Goal: Information Seeking & Learning: Learn about a topic

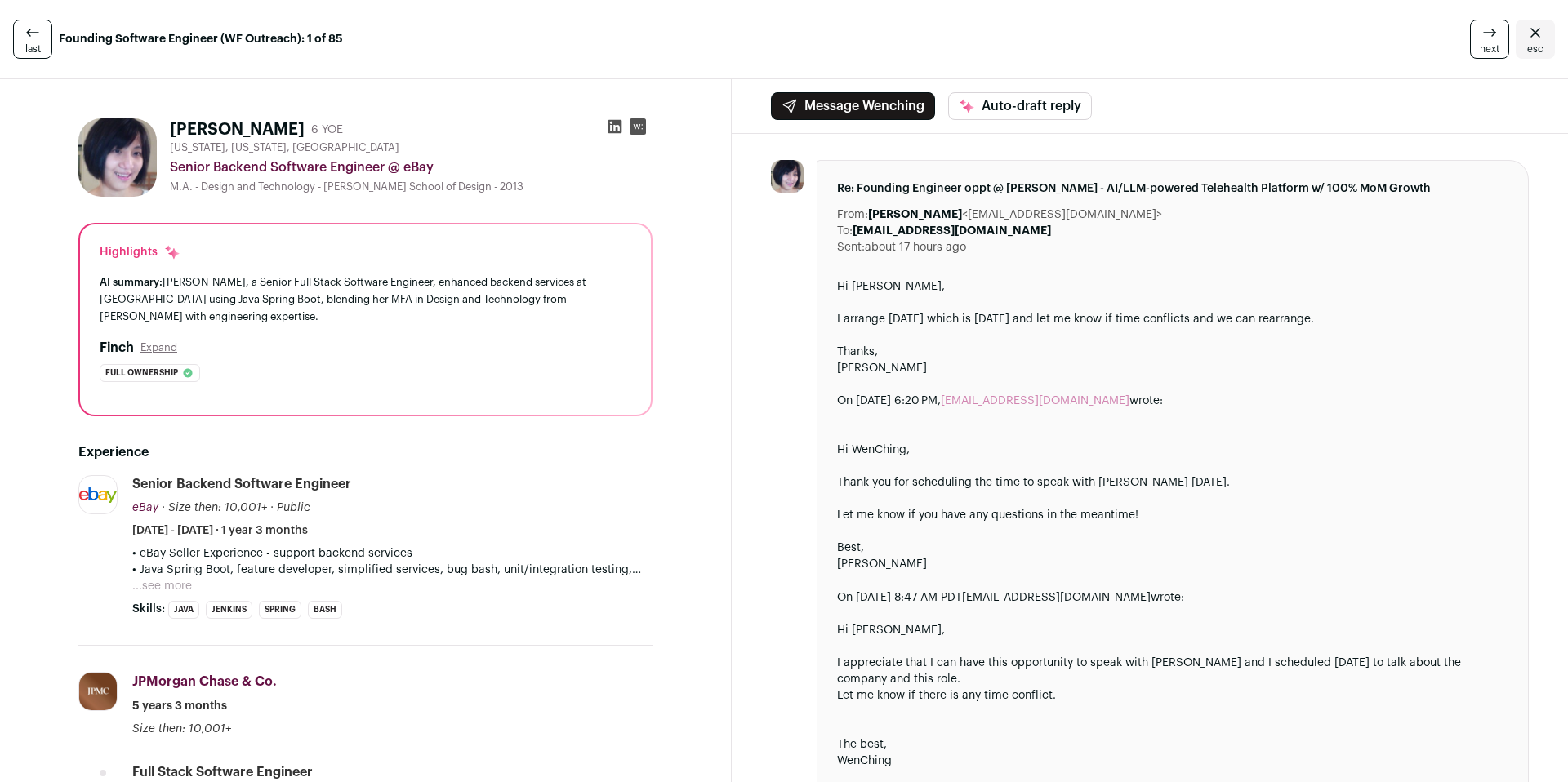
click at [363, 377] on div "Full ownership The profile demonstrates end-to-end feature ownership in multipl…" at bounding box center [365, 373] width 531 height 18
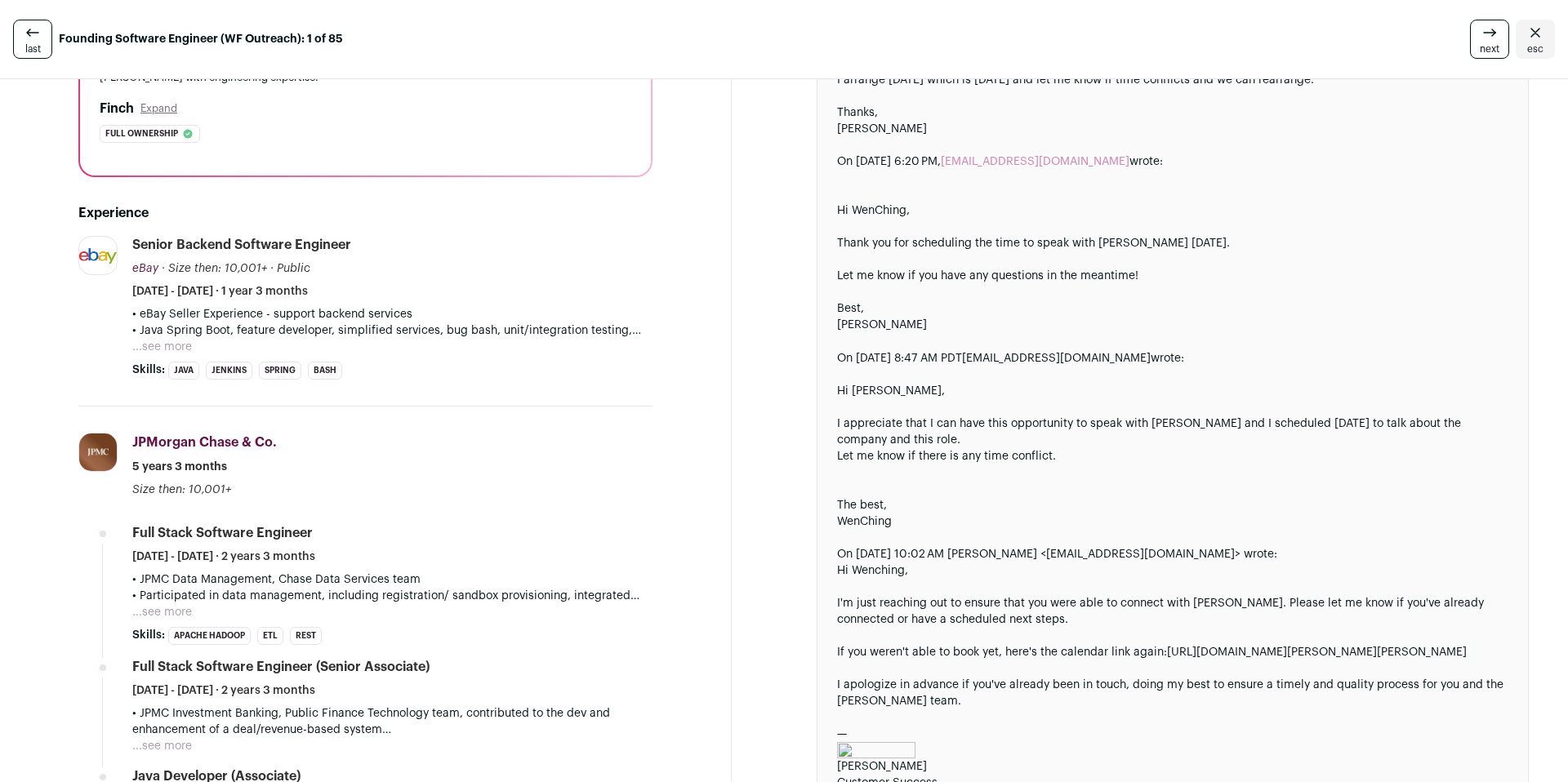
scroll to position [240, 0]
click at [153, 345] on button "...see more" at bounding box center [162, 346] width 60 height 17
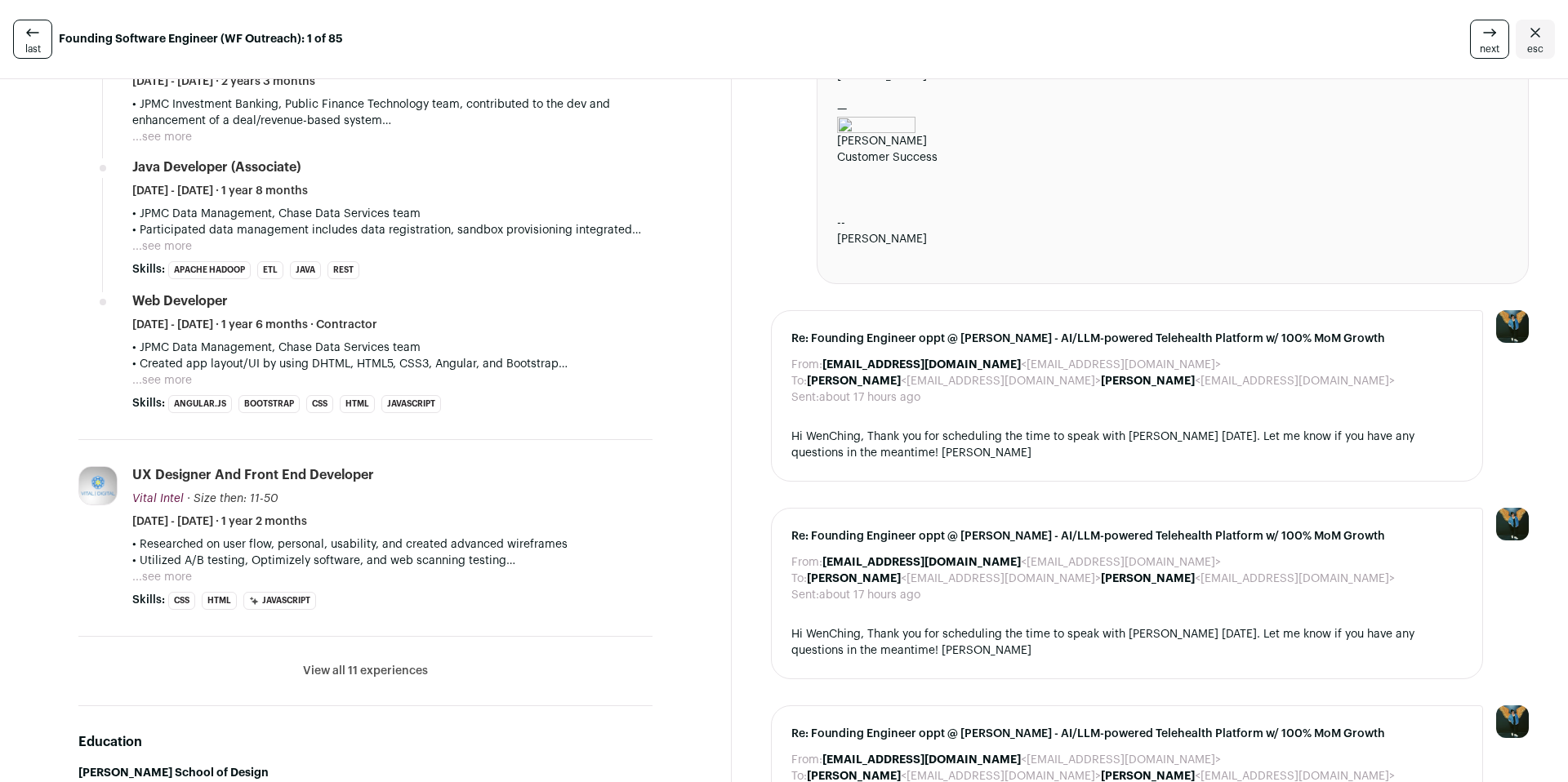
scroll to position [1246, 0]
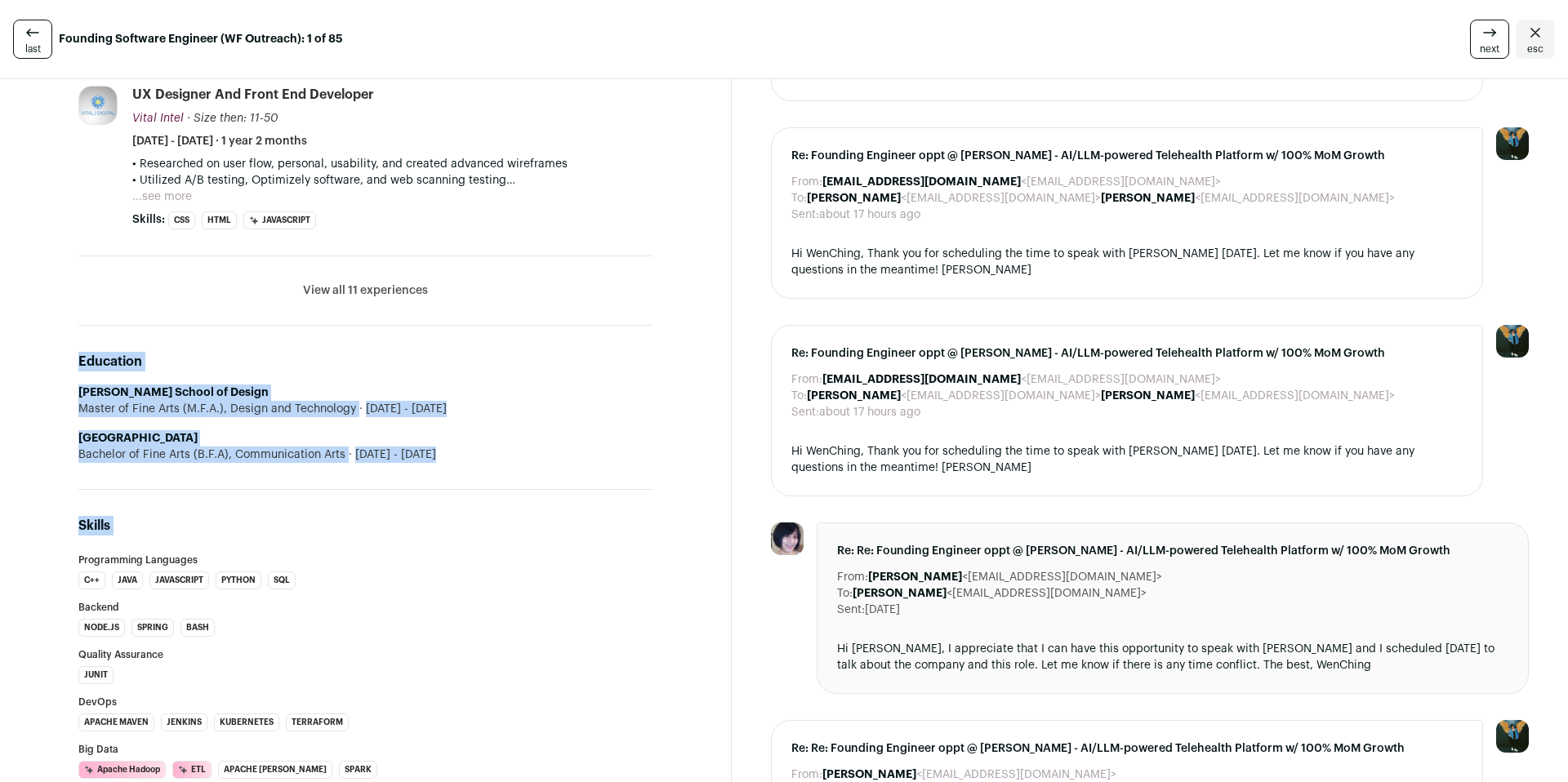
drag, startPoint x: 60, startPoint y: 352, endPoint x: 467, endPoint y: 551, distance: 453.0
click at [467, 551] on div "[PERSON_NAME] 6 YOE [US_STATE], [US_STATE], [GEOGRAPHIC_DATA] Senior Backend So…" at bounding box center [365, 167] width 652 height 2613
click at [467, 551] on div "Skills Programming Languages C++ [GEOGRAPHIC_DATA] JavaScript Python SQL Backen…" at bounding box center [365, 790] width 574 height 600
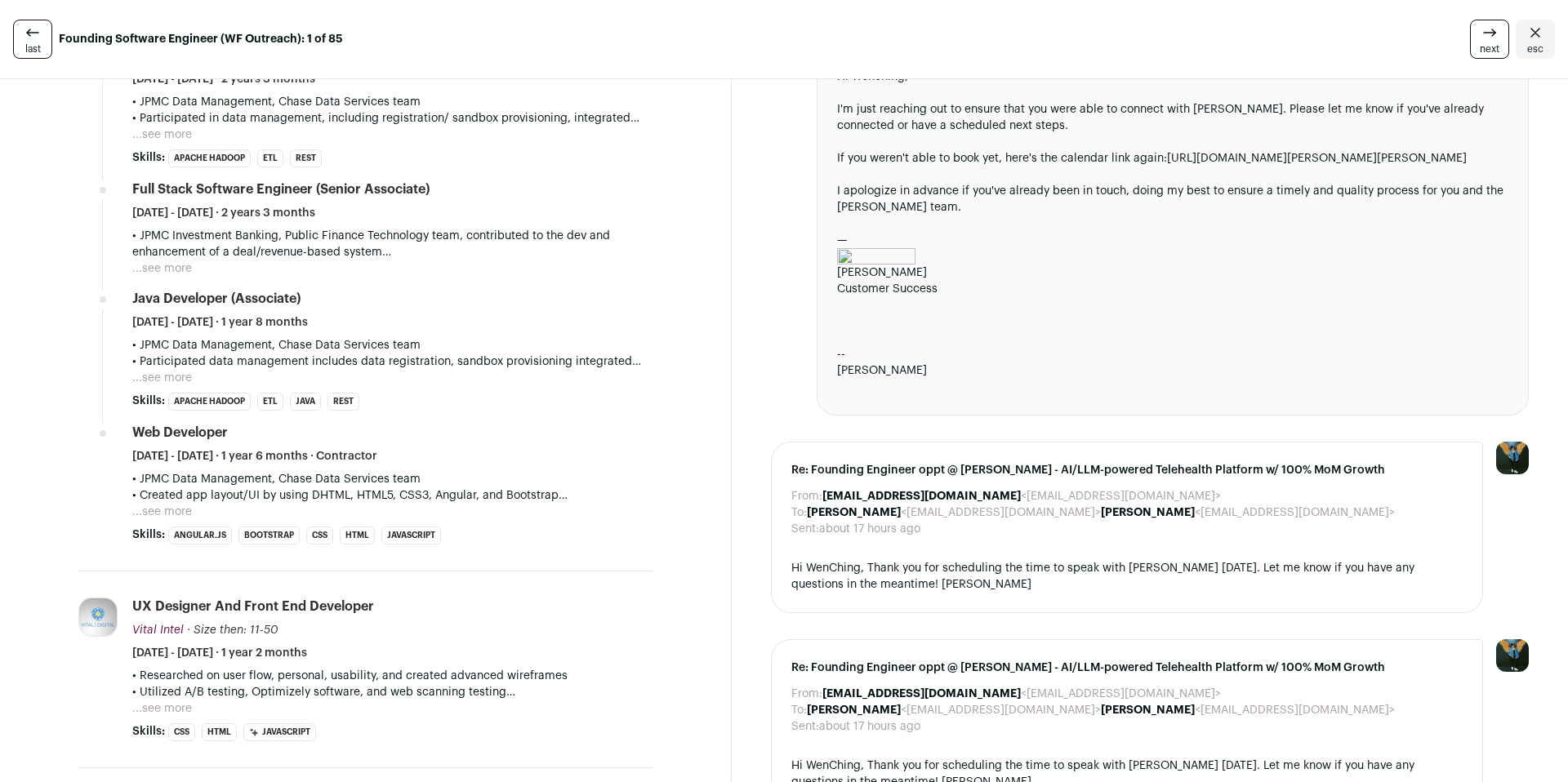
scroll to position [961, 0]
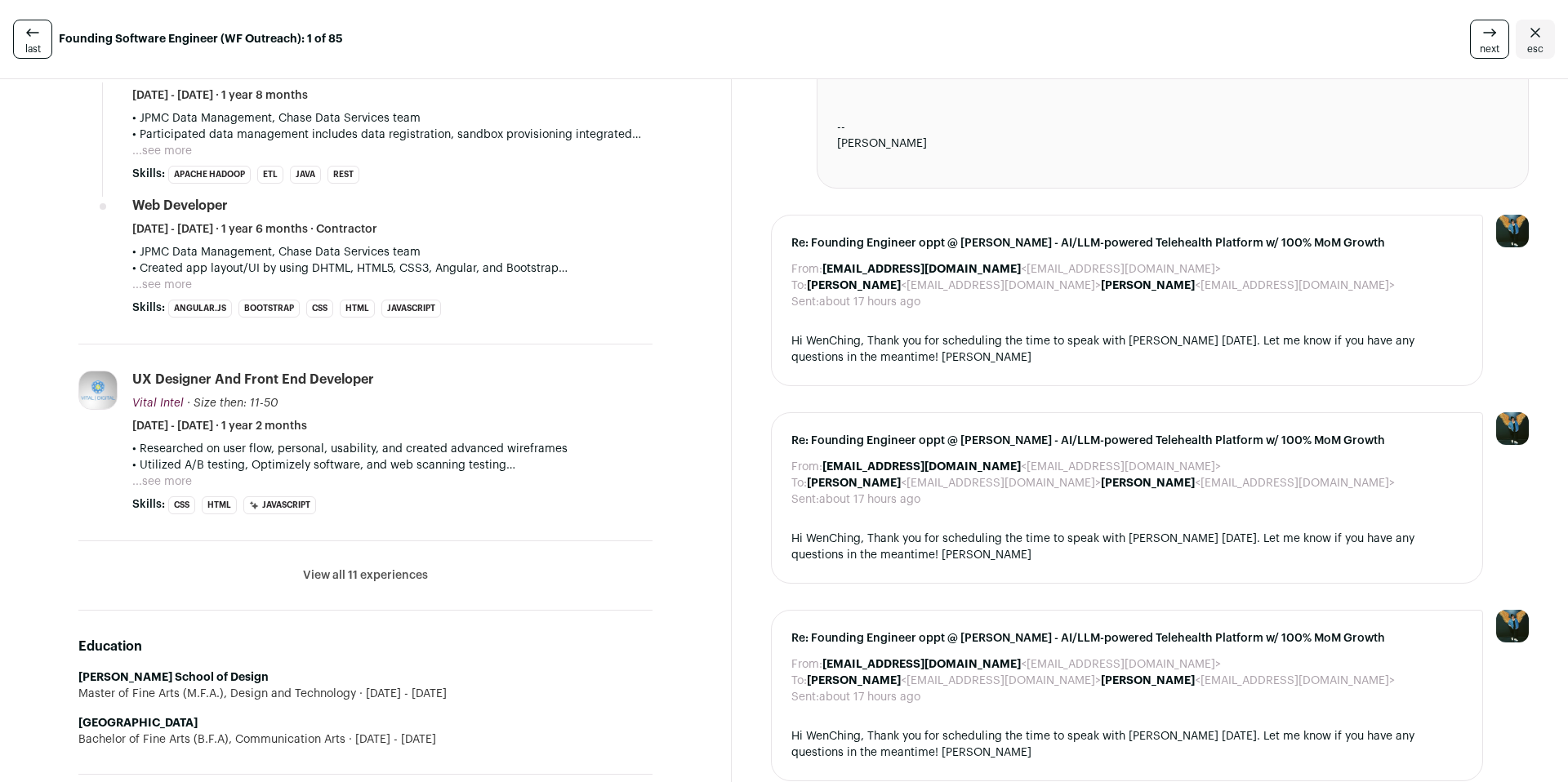
click at [351, 572] on button "View all 11 experiences" at bounding box center [365, 575] width 125 height 17
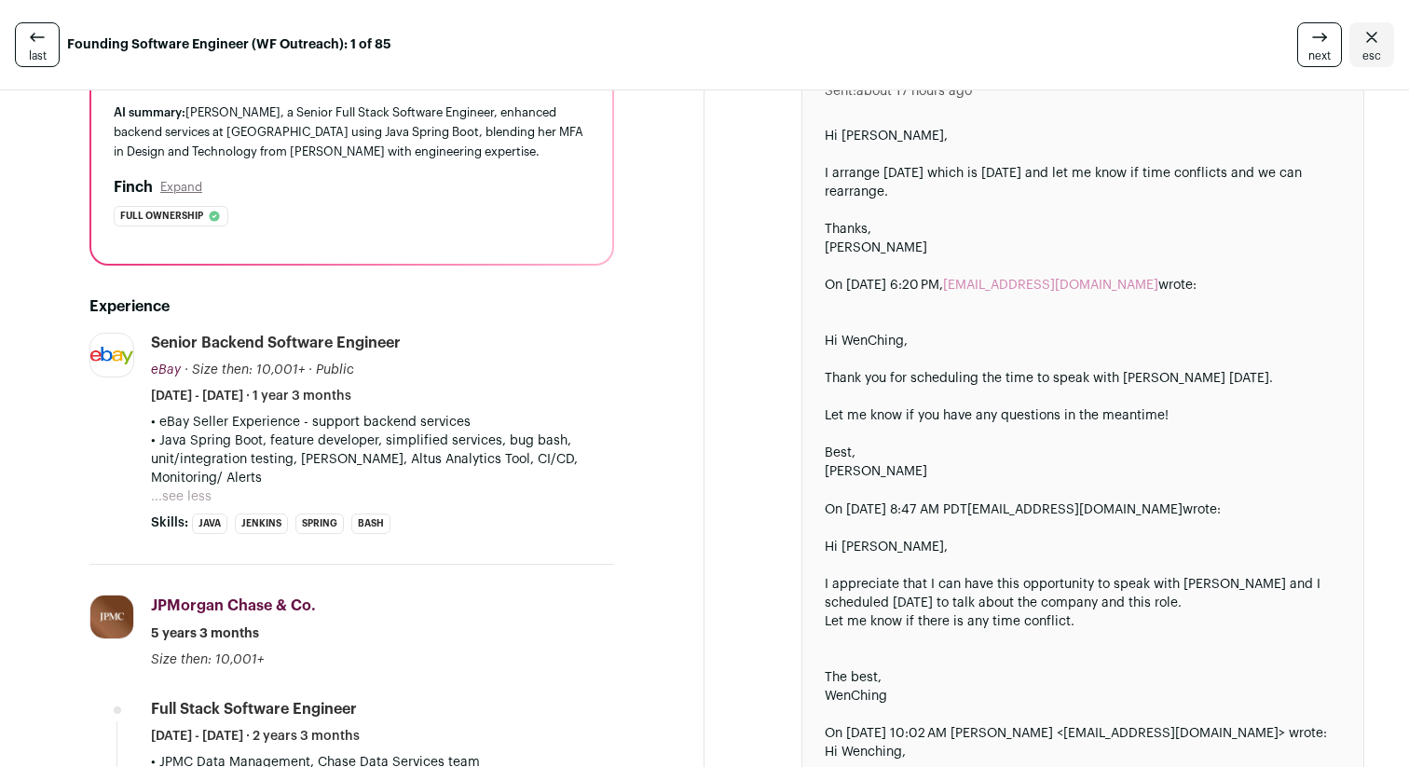
scroll to position [209, 0]
click at [197, 492] on button "...see less" at bounding box center [181, 497] width 61 height 19
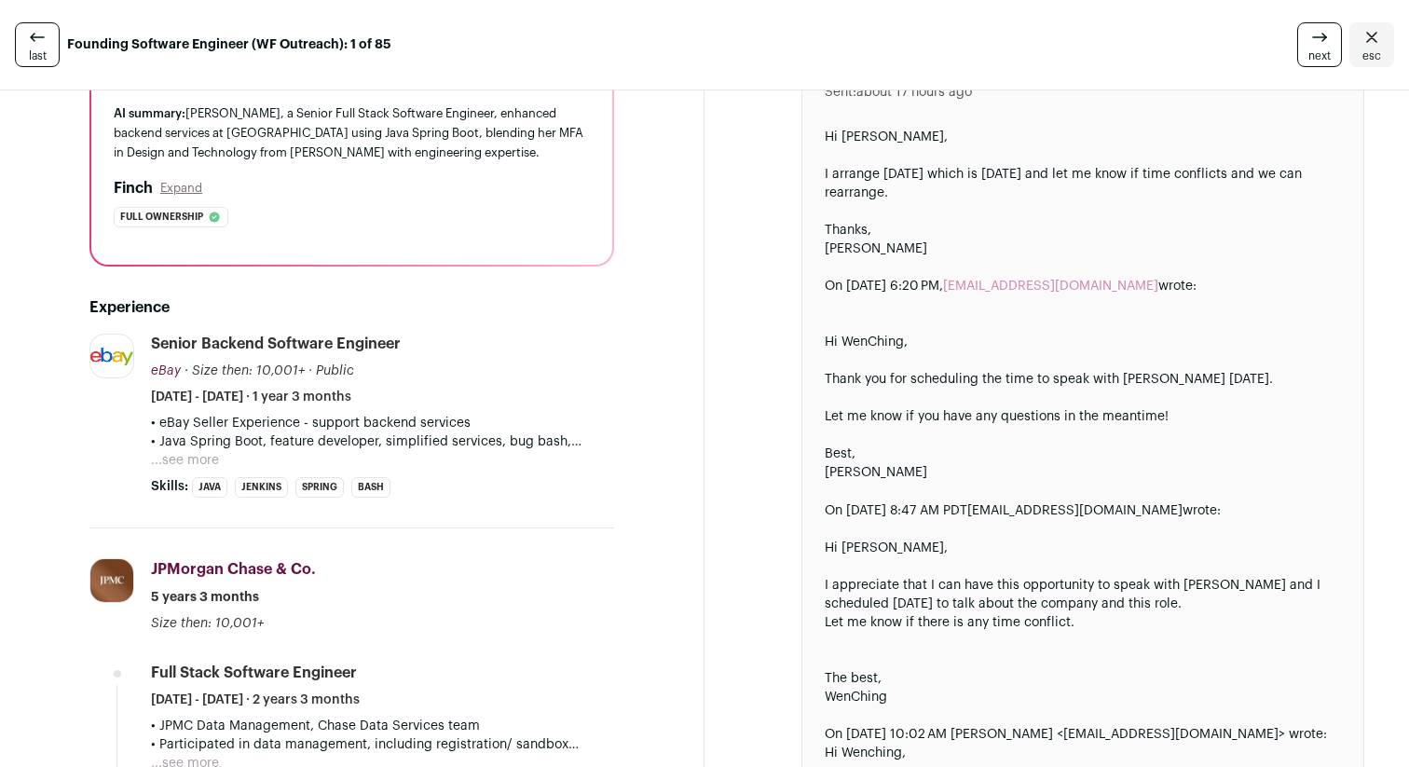
click at [197, 492] on li "Java" at bounding box center [209, 487] width 35 height 20
click at [205, 456] on button "...see more" at bounding box center [185, 460] width 68 height 19
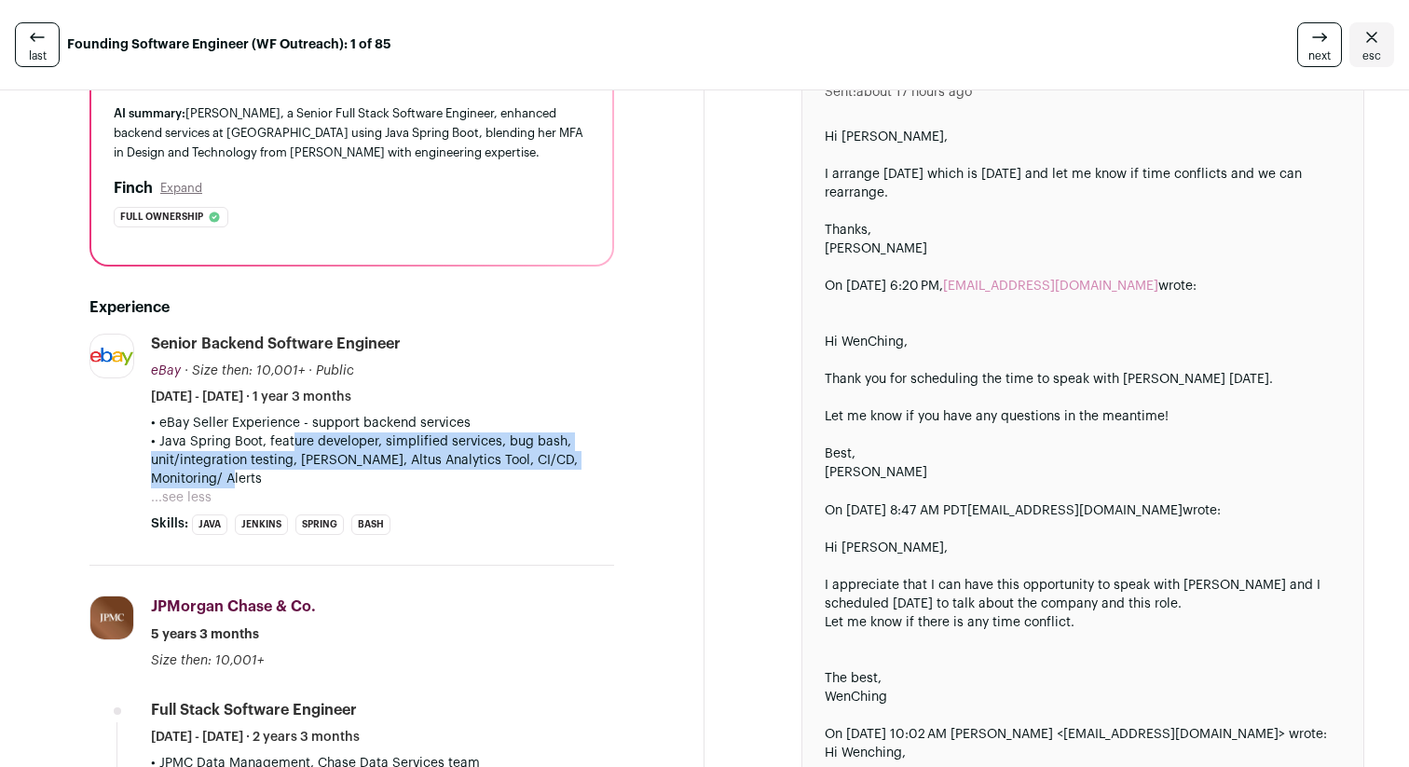
drag, startPoint x: 446, startPoint y: 470, endPoint x: 286, endPoint y: 433, distance: 164.5
click at [286, 433] on p "• Java Spring Boot, feature developer, simplified services, bug bash, unit/inte…" at bounding box center [382, 460] width 463 height 56
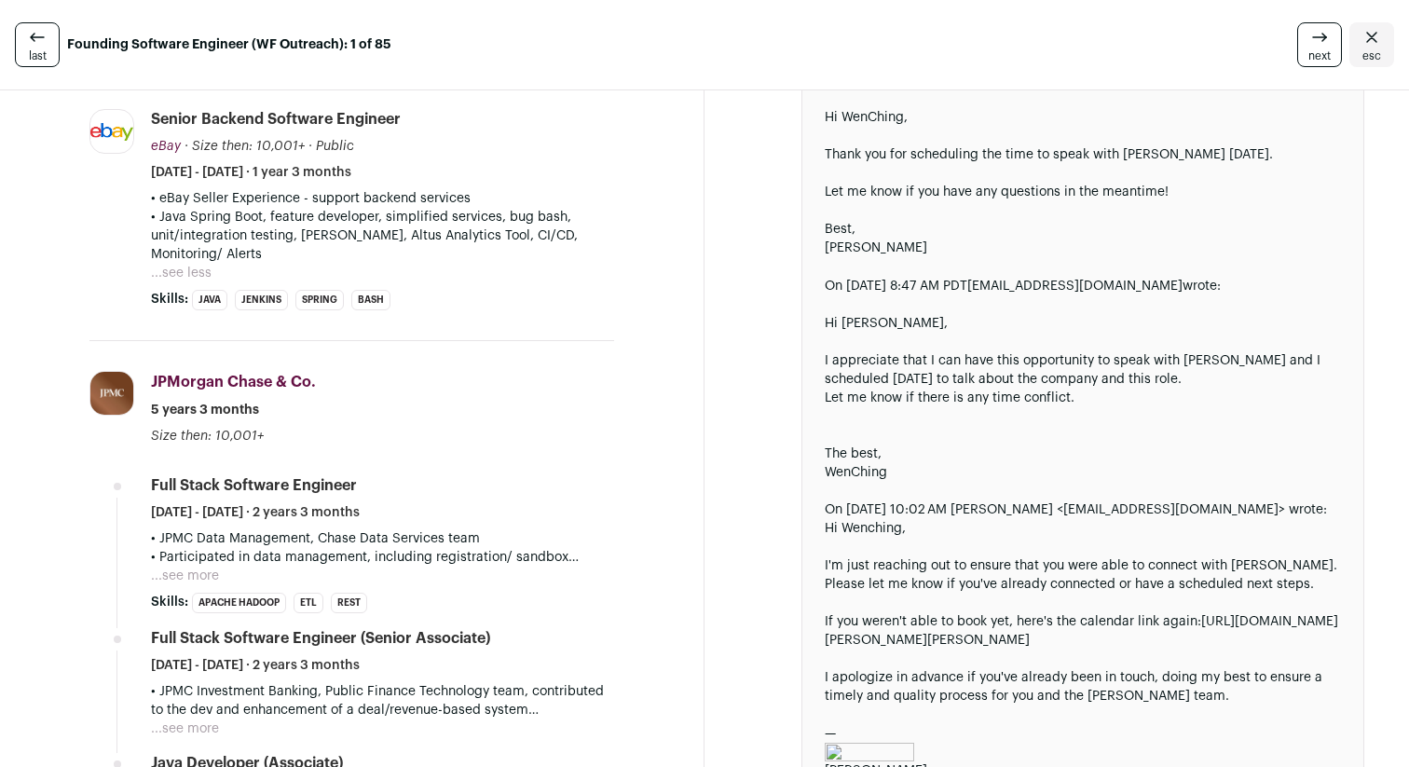
scroll to position [368, 0]
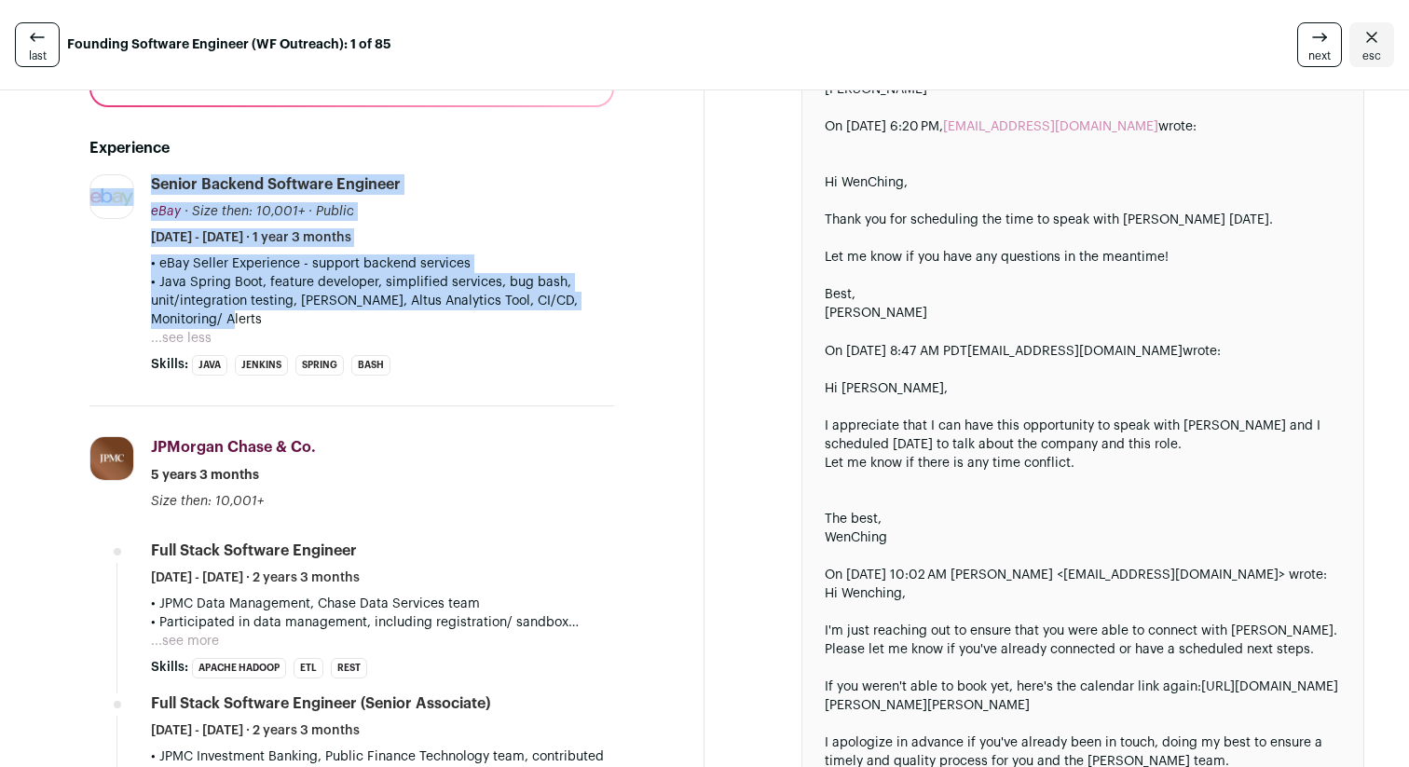
drag, startPoint x: 447, startPoint y: 326, endPoint x: 137, endPoint y: 254, distance: 318.4
click at [137, 254] on li "eBay [DOMAIN_NAME] Add to company list Public / Private Public Company size 10,…" at bounding box center [351, 290] width 524 height 232
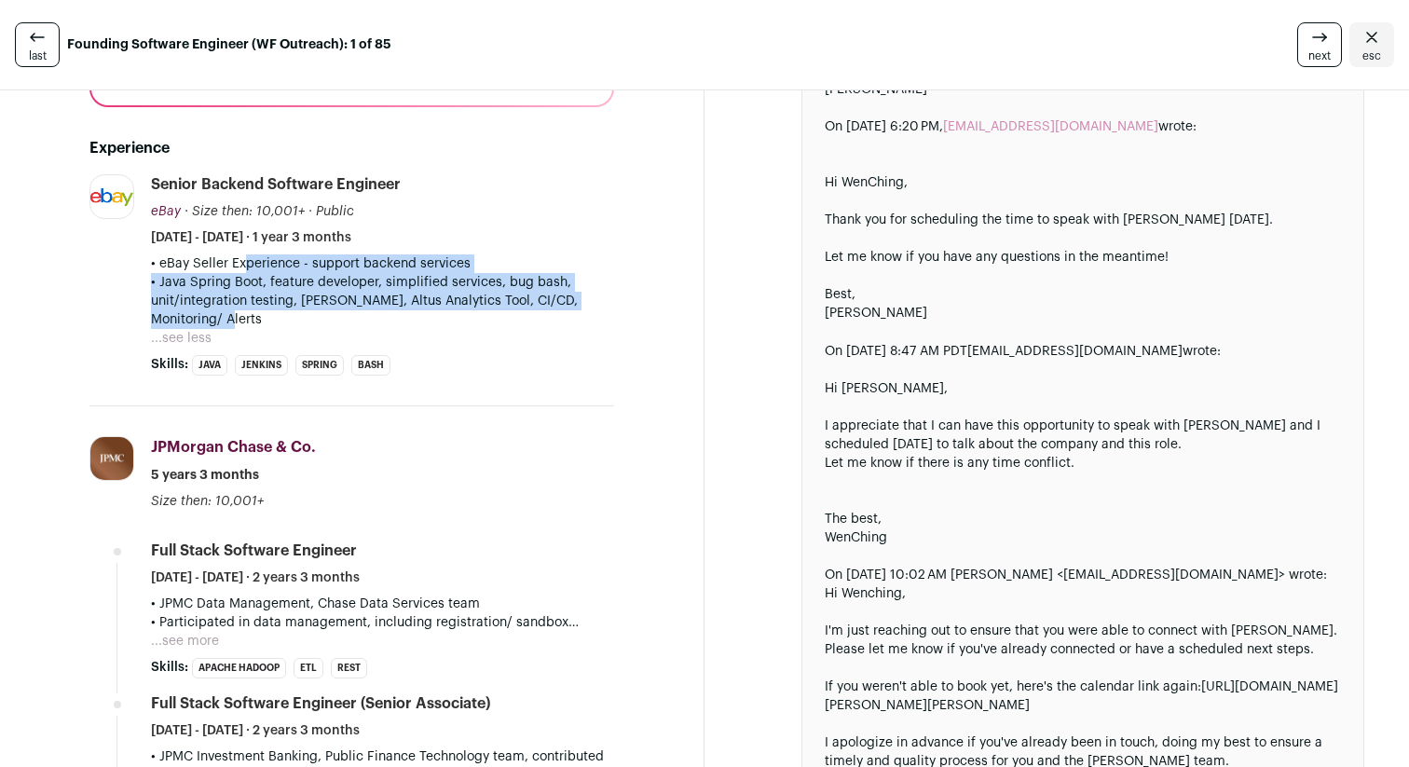
drag, startPoint x: 569, startPoint y: 319, endPoint x: 231, endPoint y: 271, distance: 341.5
click at [231, 271] on div "• eBay Seller Experience - support backend services • Java Spring Boot, feature…" at bounding box center [382, 291] width 463 height 75
click at [231, 271] on p "• eBay Seller Experience - support backend services" at bounding box center [382, 263] width 463 height 19
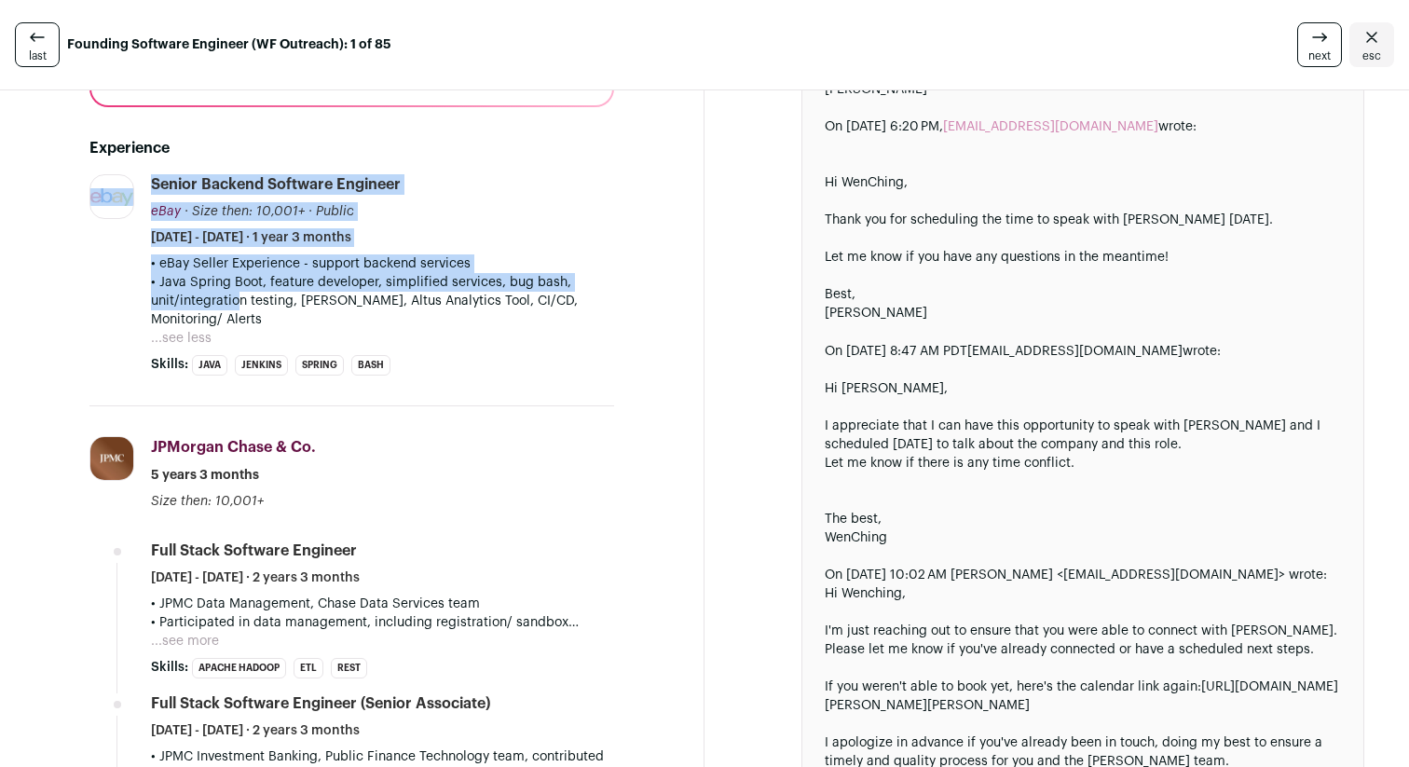
drag, startPoint x: 141, startPoint y: 258, endPoint x: 234, endPoint y: 299, distance: 101.8
click at [234, 299] on li "eBay [DOMAIN_NAME] Add to company list Public / Private Public Company size 10,…" at bounding box center [351, 290] width 524 height 232
click at [234, 299] on p "• Java Spring Boot, feature developer, simplified services, bug bash, unit/inte…" at bounding box center [382, 301] width 463 height 56
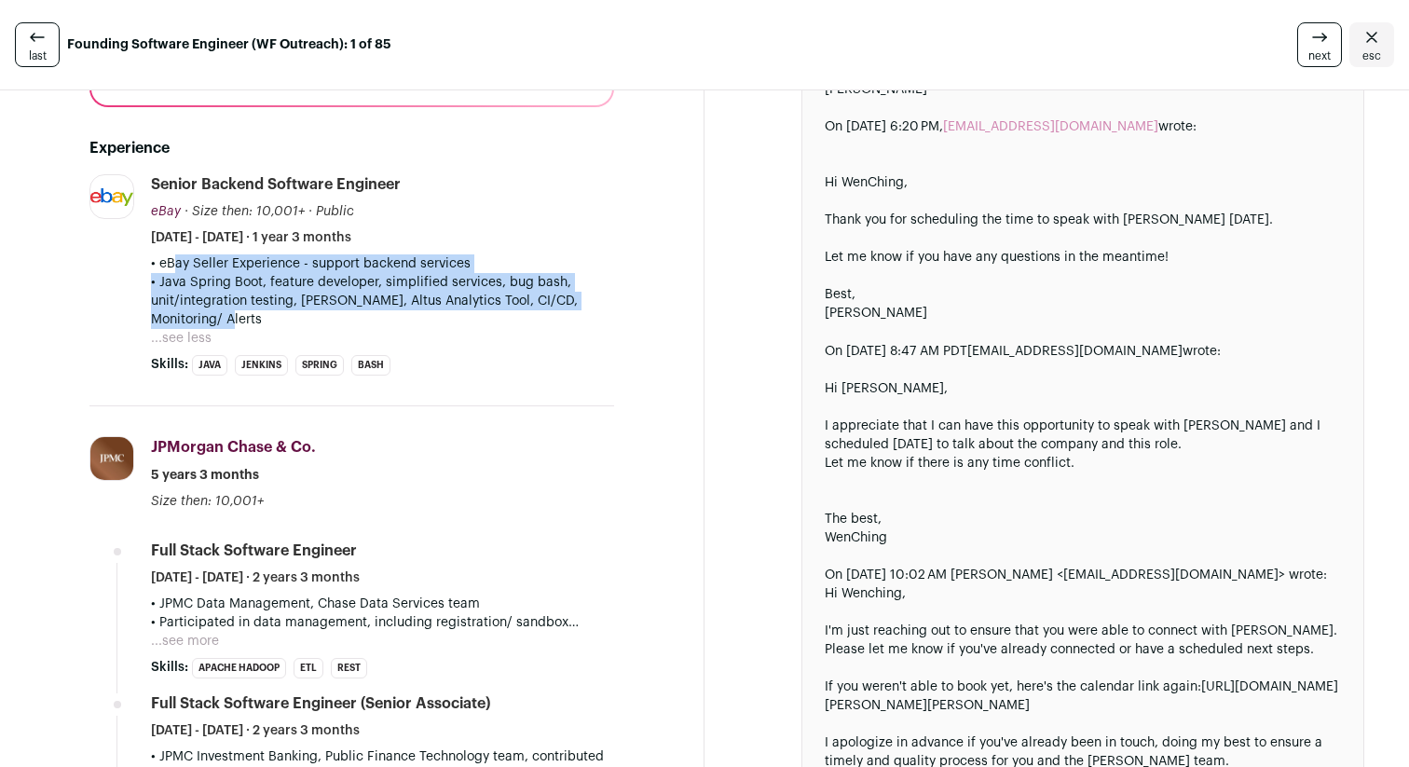
drag, startPoint x: 326, startPoint y: 316, endPoint x: 160, endPoint y: 266, distance: 173.3
click at [160, 266] on div "• eBay Seller Experience - support backend services • Java Spring Boot, feature…" at bounding box center [382, 291] width 463 height 75
click at [160, 266] on p "• eBay Seller Experience - support backend services" at bounding box center [382, 263] width 463 height 19
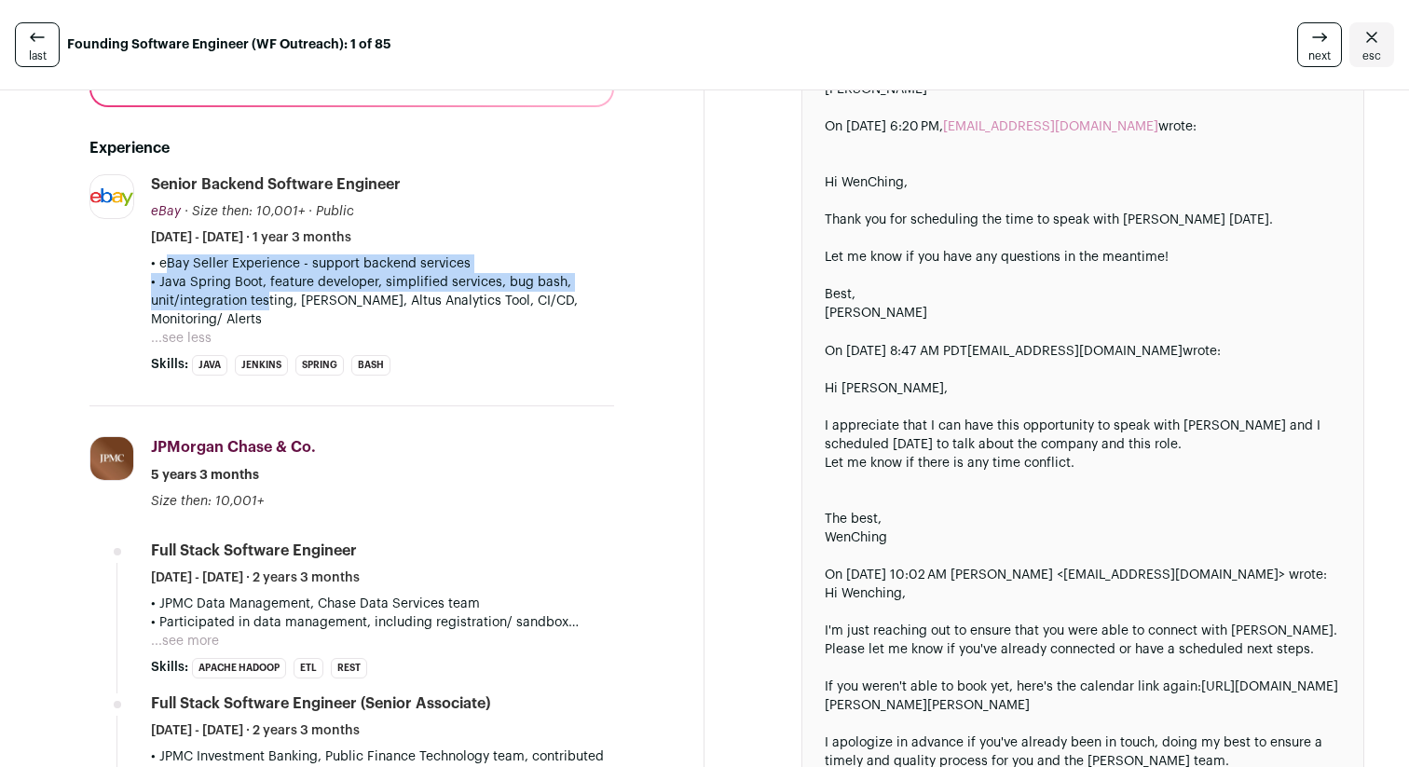
drag, startPoint x: 154, startPoint y: 266, endPoint x: 264, endPoint y: 308, distance: 118.0
click at [265, 308] on div "• eBay Seller Experience - support backend services • Java Spring Boot, feature…" at bounding box center [382, 291] width 463 height 75
click at [264, 308] on p "• Java Spring Boot, feature developer, simplified services, bug bash, unit/inte…" at bounding box center [382, 301] width 463 height 56
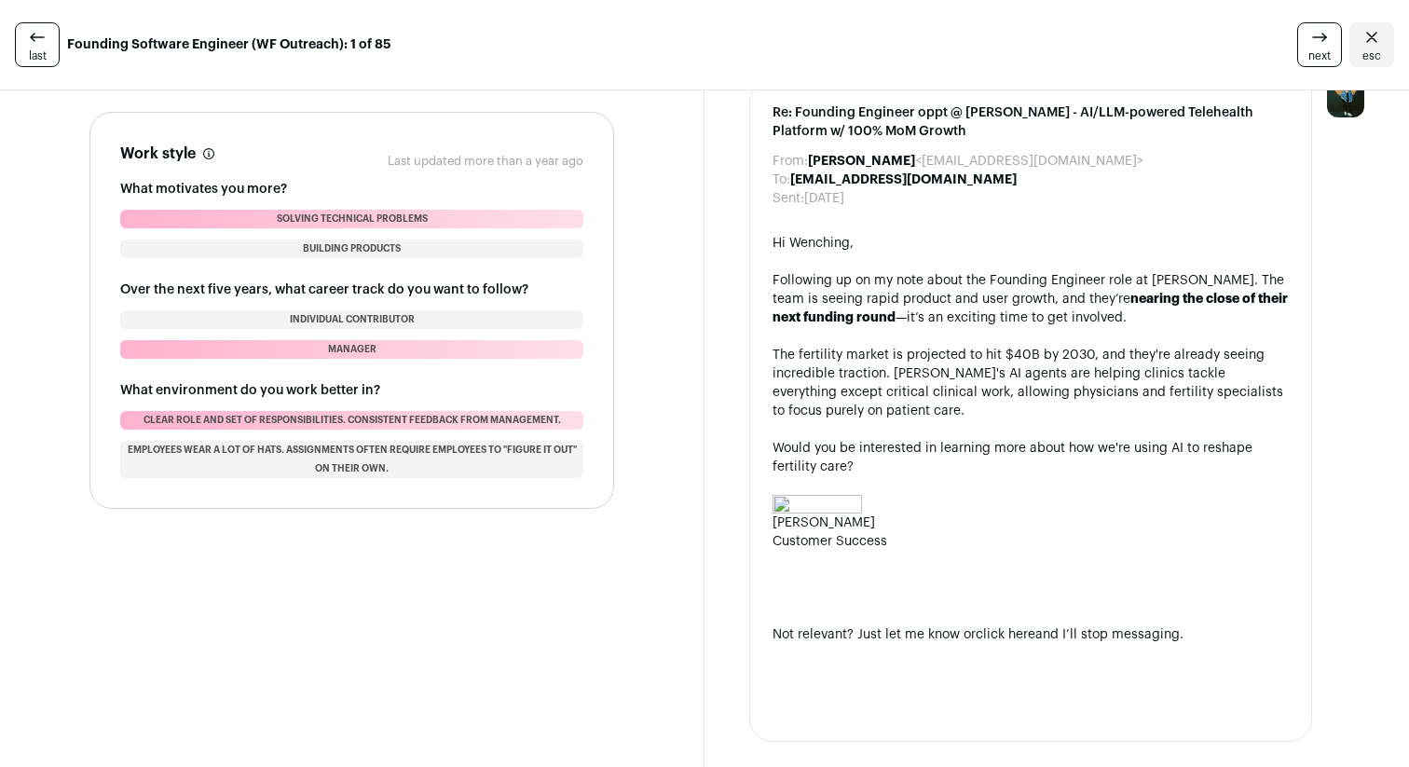
scroll to position [4351, 0]
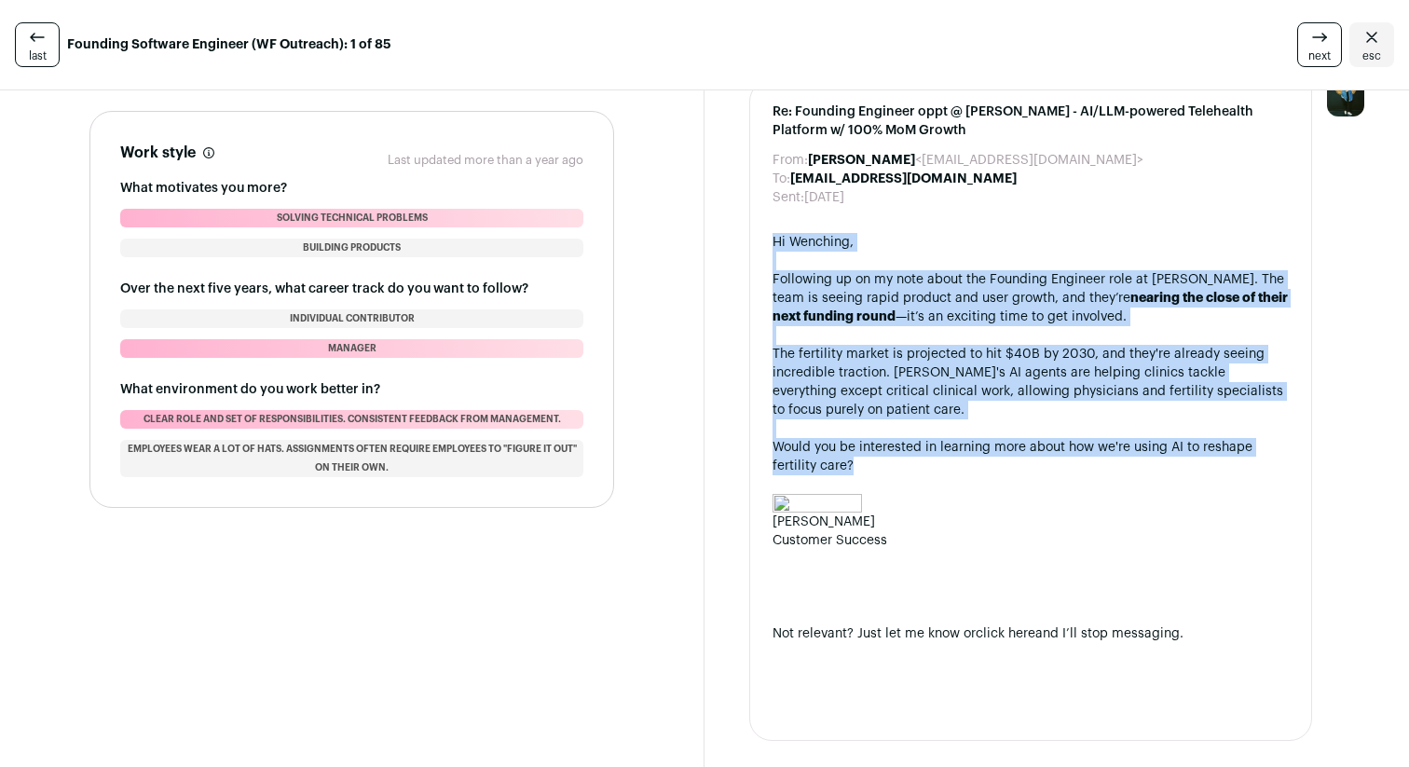
drag, startPoint x: 767, startPoint y: 226, endPoint x: 1060, endPoint y: 468, distance: 379.9
click at [1060, 468] on div "Re: Founding Engineer oppt @ [PERSON_NAME] - AI/LLM-powered Telehealth Platform…" at bounding box center [1030, 409] width 563 height 661
click at [1060, 469] on div "Would you be interested in learning more about how we're using AI to reshape fe…" at bounding box center [1030, 456] width 516 height 37
drag, startPoint x: 1060, startPoint y: 476, endPoint x: 773, endPoint y: 240, distance: 371.3
click at [773, 240] on div "Hi [PERSON_NAME], Following up on my note about the Founding Engineer role at […" at bounding box center [1030, 475] width 516 height 484
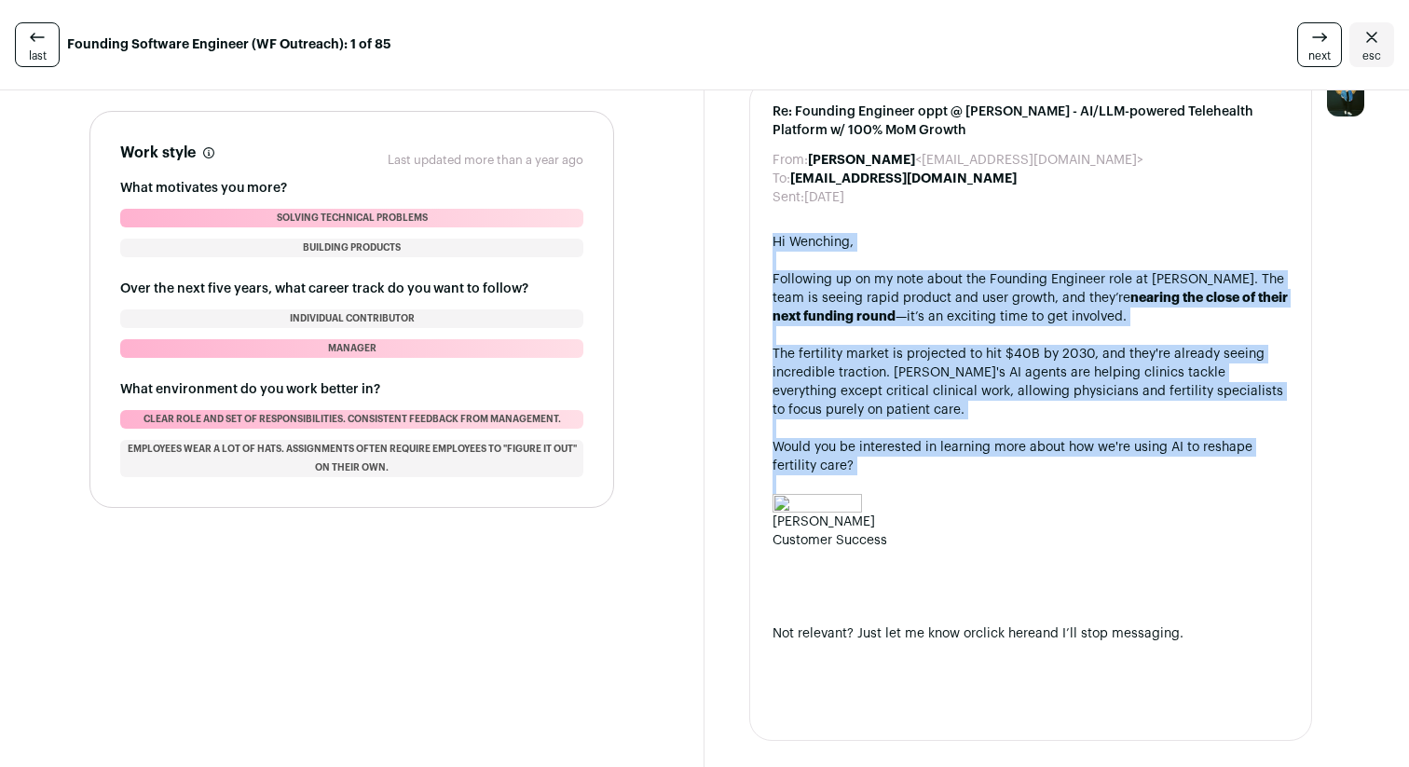
click at [773, 240] on span "Hi Wenching," at bounding box center [812, 242] width 81 height 13
drag, startPoint x: 768, startPoint y: 240, endPoint x: 1072, endPoint y: 478, distance: 386.3
click at [1072, 478] on div "Re: Founding Engineer oppt @ [PERSON_NAME] - AI/LLM-powered Telehealth Platform…" at bounding box center [1030, 409] width 563 height 661
click at [1072, 478] on div at bounding box center [1030, 484] width 516 height 19
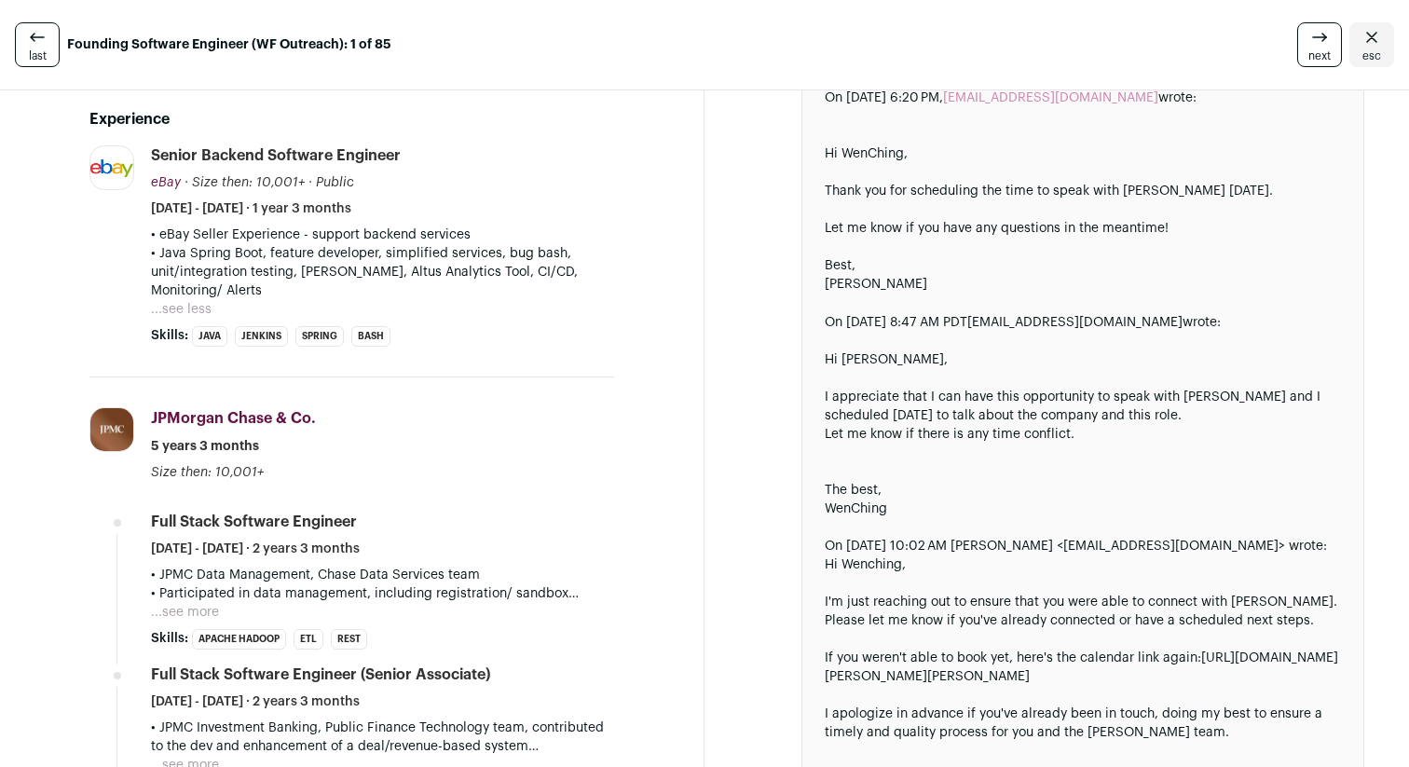
scroll to position [399, 0]
drag, startPoint x: 67, startPoint y: 102, endPoint x: 401, endPoint y: 332, distance: 404.7
click at [406, 332] on div "Skills: [GEOGRAPHIC_DATA] [PERSON_NAME] Spring bash ...see more ...see less" at bounding box center [382, 334] width 463 height 20
drag, startPoint x: 443, startPoint y: 336, endPoint x: 34, endPoint y: 105, distance: 468.9
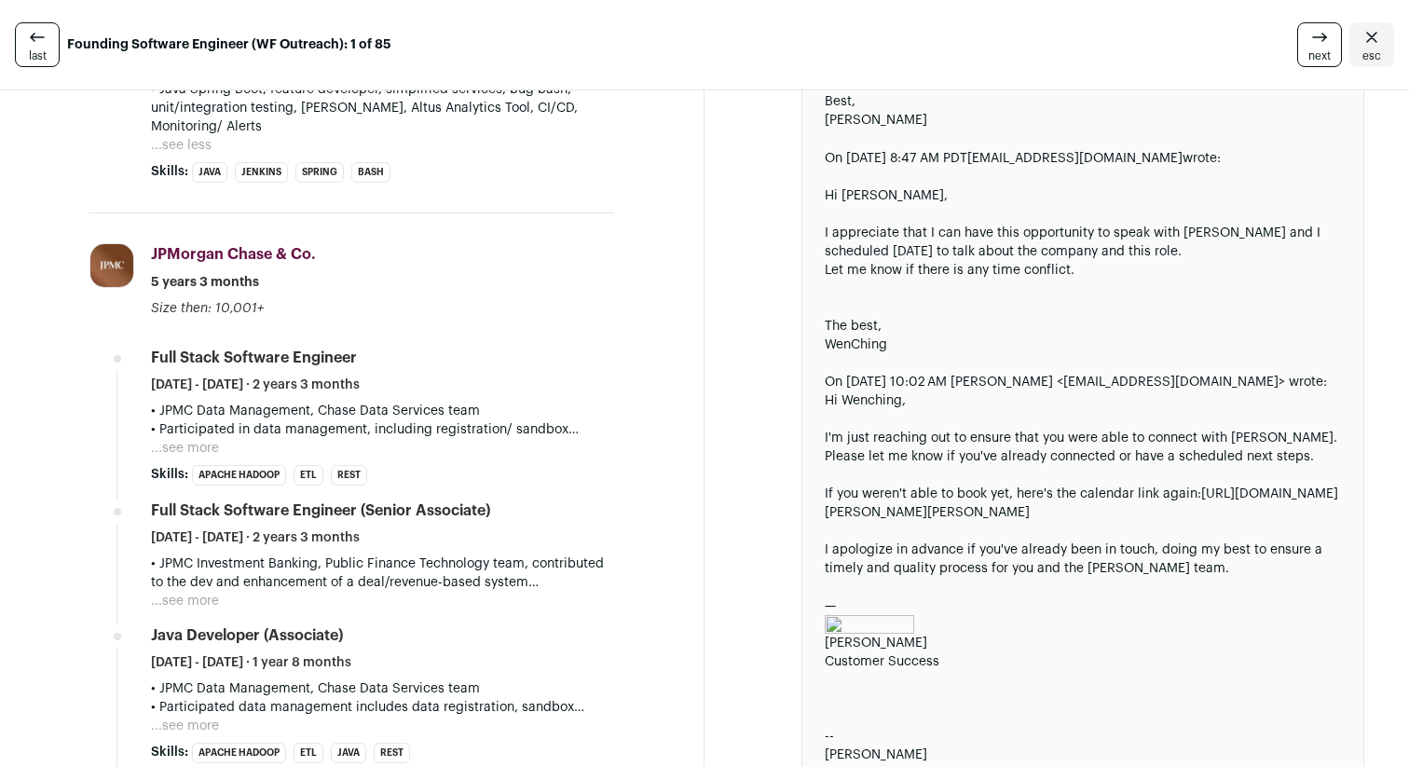
scroll to position [0, 0]
